Goal: Check status: Check status

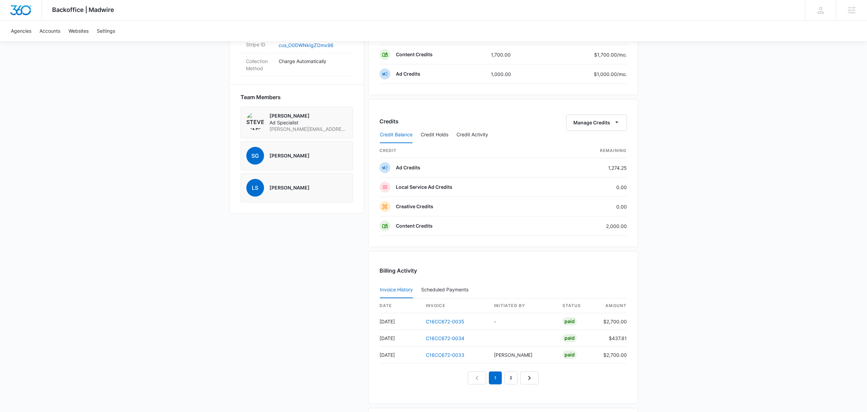
scroll to position [553, 0]
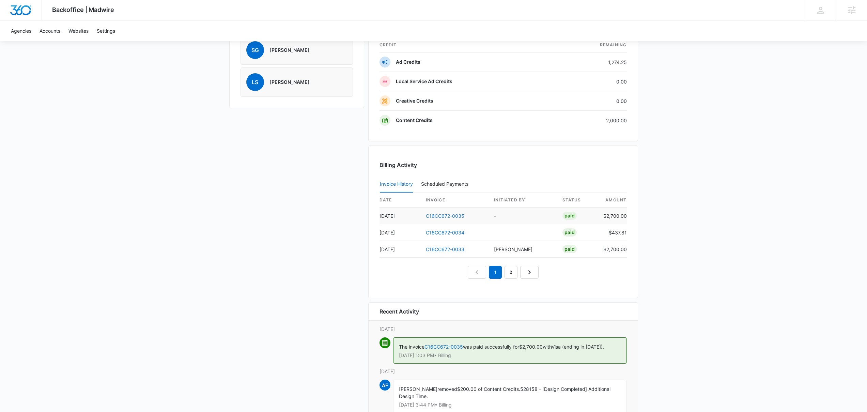
click at [448, 213] on link "C16CC672-0035" at bounding box center [445, 216] width 39 height 6
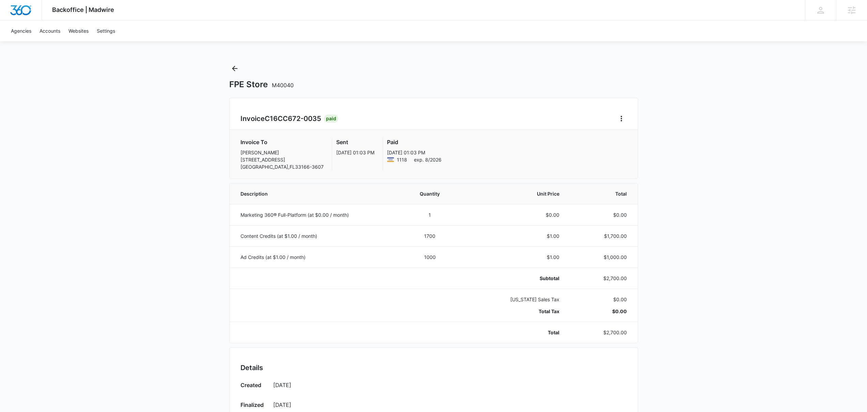
click at [478, 118] on div "Invoice C16CC672-0035 Paid" at bounding box center [434, 118] width 387 height 11
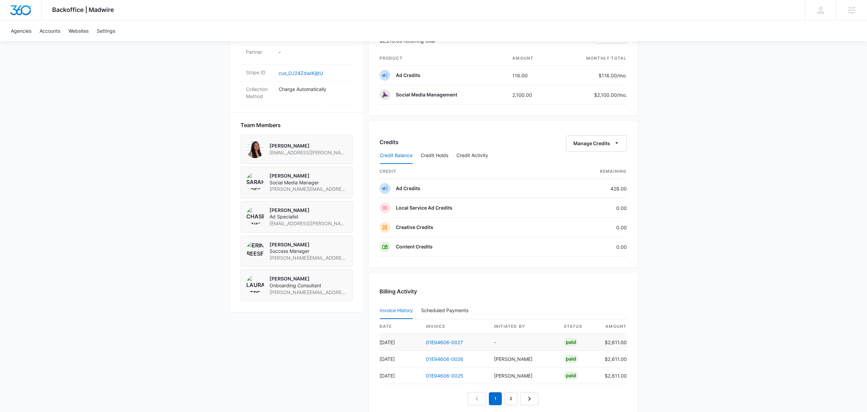
scroll to position [430, 0]
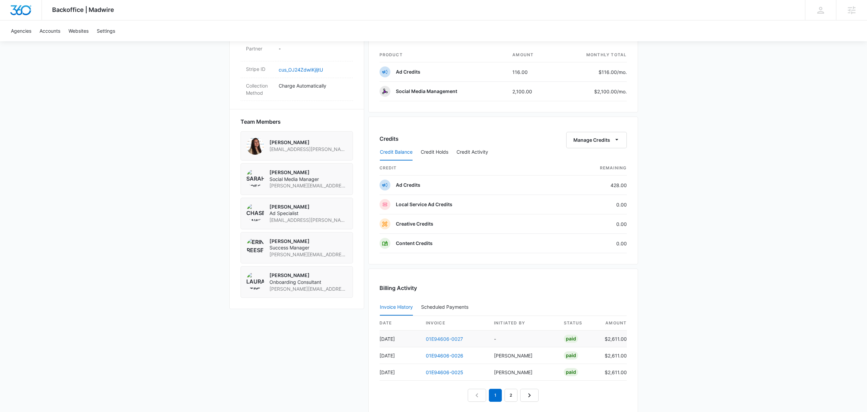
click at [442, 340] on link "01E94606-0027" at bounding box center [444, 339] width 37 height 6
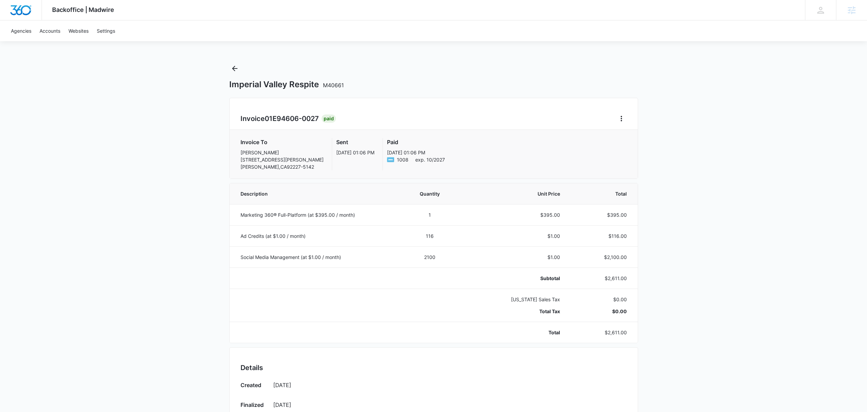
click at [447, 18] on div "Backoffice | Madwire Apps Settings Josh Bacon josh.bacon@madwire.com My Profile…" at bounding box center [433, 10] width 867 height 20
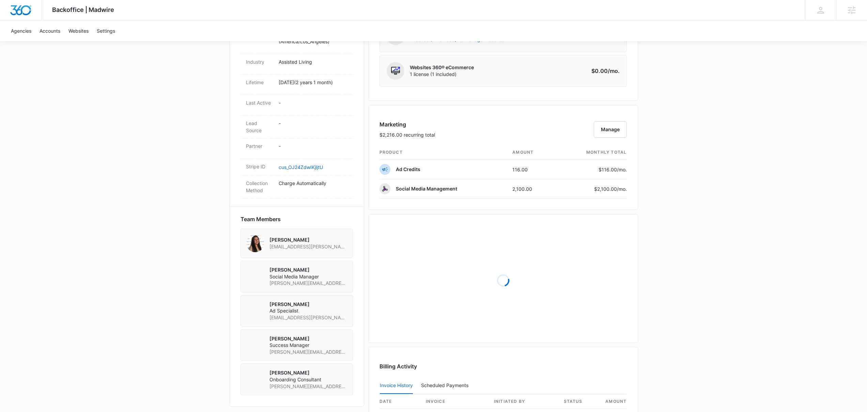
scroll to position [468, 0]
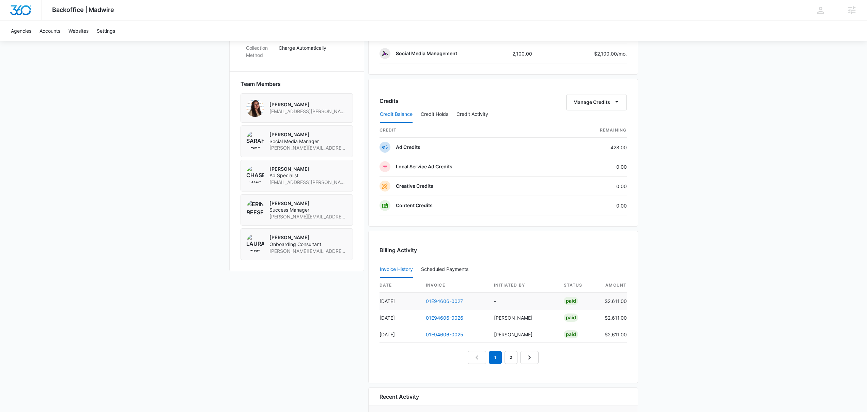
click at [461, 302] on link "01E94606-0027" at bounding box center [444, 301] width 37 height 6
